Goal: Information Seeking & Learning: Learn about a topic

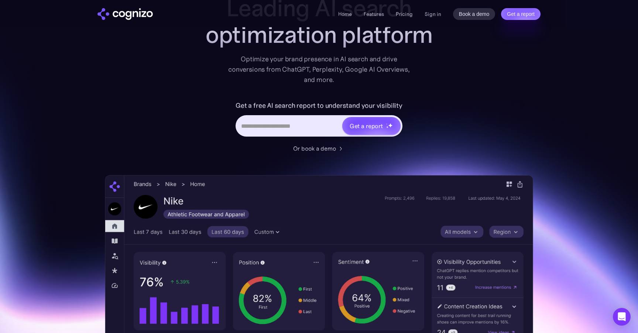
scroll to position [63, 0]
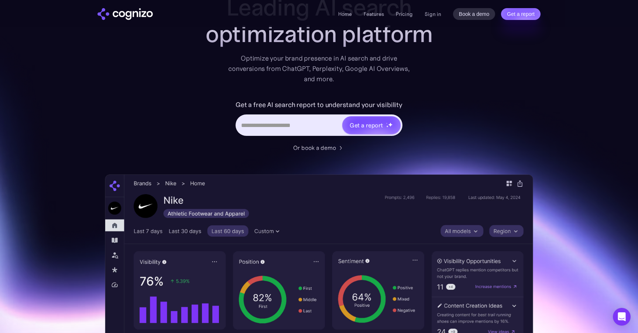
click at [293, 124] on input "Hero URL Input Form" at bounding box center [289, 125] width 105 height 14
type input "**********"
click at [377, 123] on div "Get a report" at bounding box center [365, 125] width 33 height 9
type input "**********"
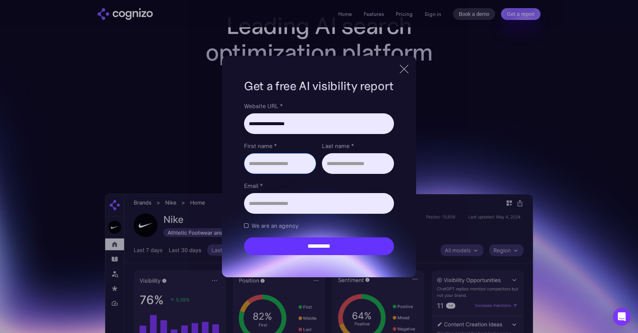
scroll to position [36, 0]
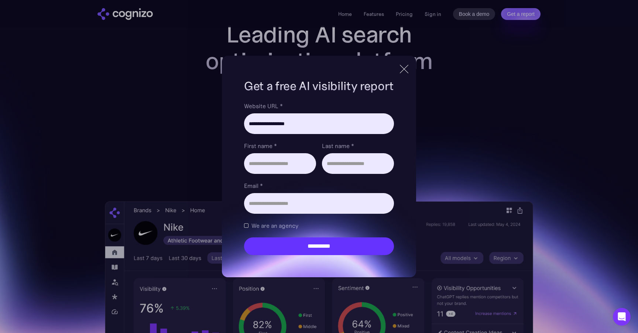
click at [404, 70] on div at bounding box center [404, 68] width 12 height 13
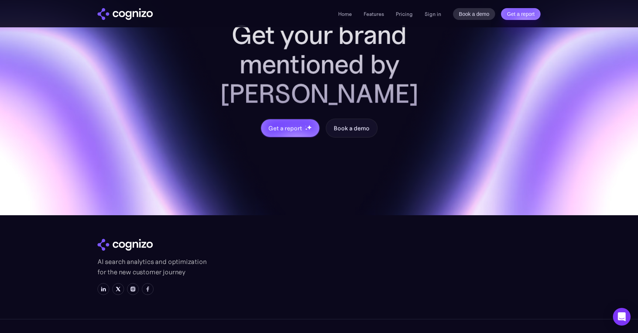
scroll to position [3115, 0]
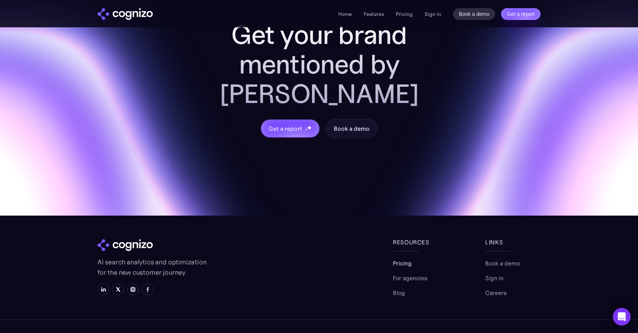
click at [401, 259] on link "Pricing" at bounding box center [402, 263] width 19 height 9
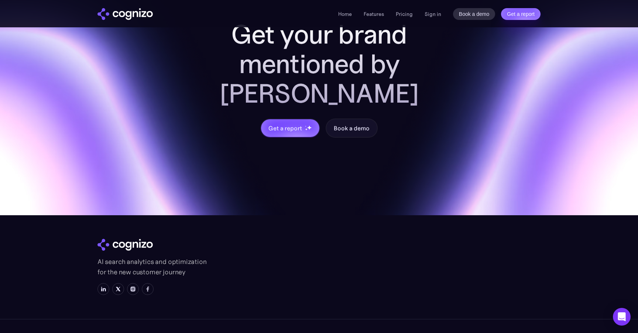
scroll to position [2417, 0]
click at [409, 273] on link "For agencies" at bounding box center [410, 277] width 34 height 9
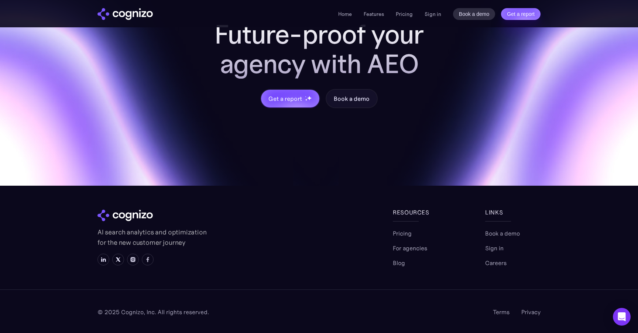
scroll to position [829, 0]
click at [134, 262] on link at bounding box center [133, 260] width 12 height 12
click at [116, 262] on img at bounding box center [118, 259] width 6 height 6
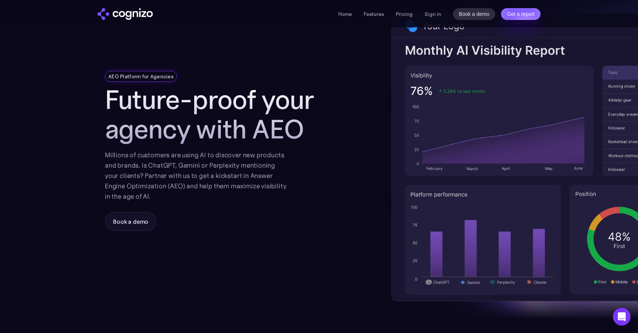
scroll to position [0, 0]
